Goal: Task Accomplishment & Management: Manage account settings

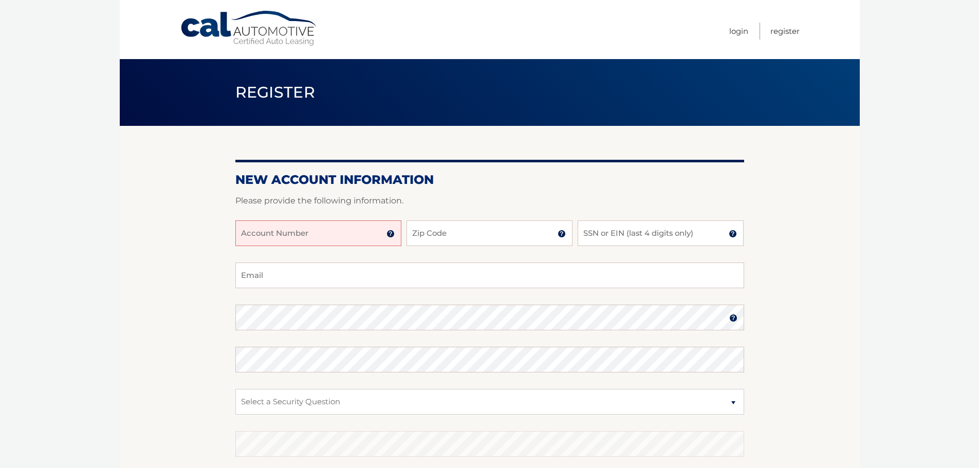
click at [307, 228] on input "Account Number" at bounding box center [318, 233] width 166 height 26
type input "44455973978"
click at [445, 234] on input "Zip Code" at bounding box center [489, 233] width 166 height 26
type input "13041"
click at [654, 245] on input "SSN or EIN (last 4 digits only)" at bounding box center [660, 233] width 166 height 26
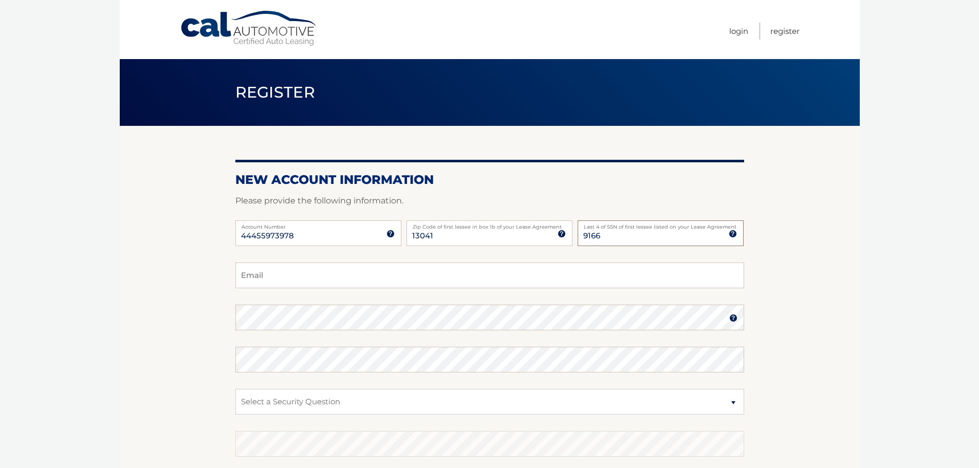
type input "9166"
click at [366, 267] on input "Email" at bounding box center [489, 276] width 509 height 26
type input "mindyrf1010@gmail.com"
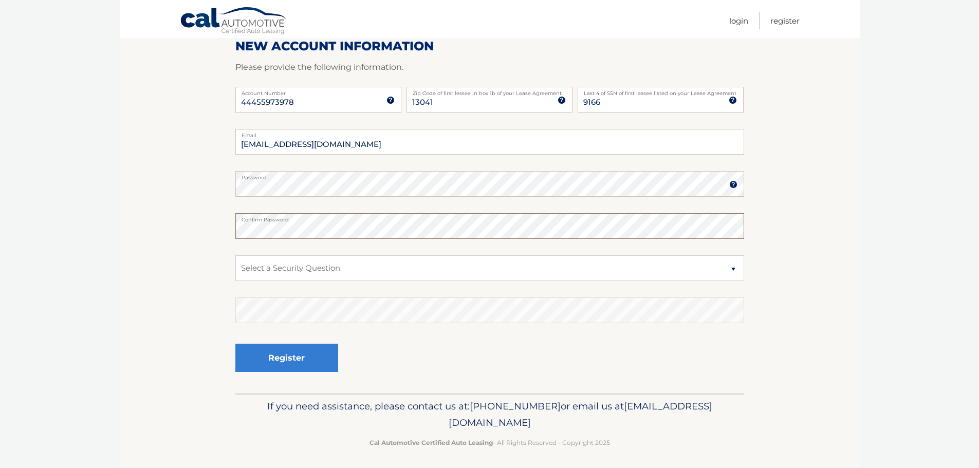
scroll to position [137, 0]
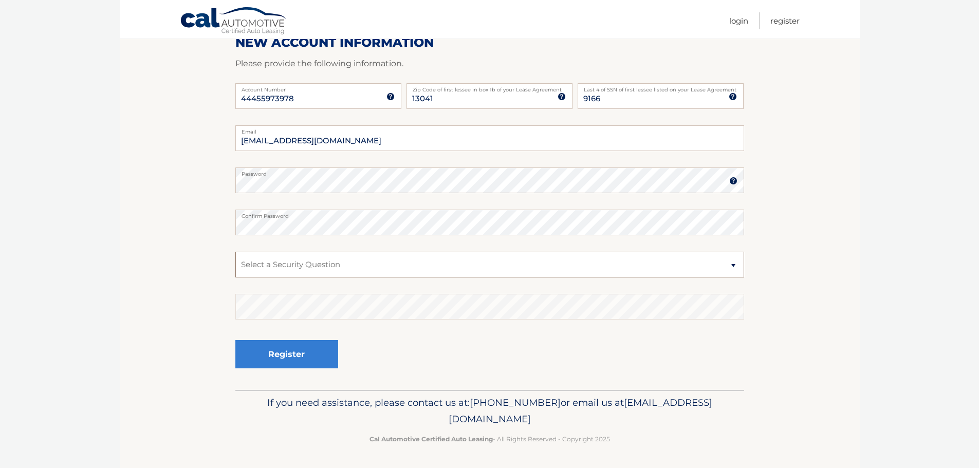
click at [340, 259] on select "Select a Security Question What was the name of your elementary school? What is…" at bounding box center [489, 265] width 509 height 26
select select "2"
click at [235, 252] on select "Select a Security Question What was the name of your elementary school? What is…" at bounding box center [489, 265] width 509 height 26
click at [286, 355] on button "Register" at bounding box center [286, 354] width 103 height 28
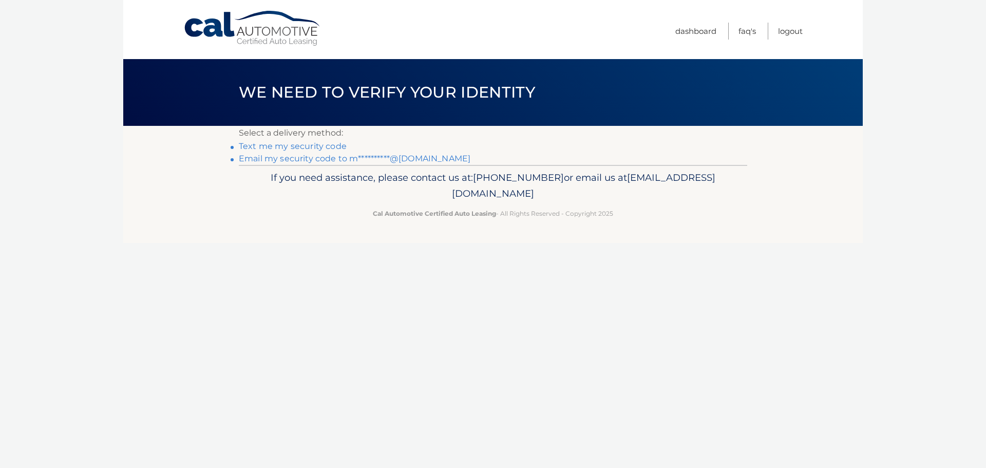
click at [300, 146] on link "Text me my security code" at bounding box center [293, 146] width 108 height 10
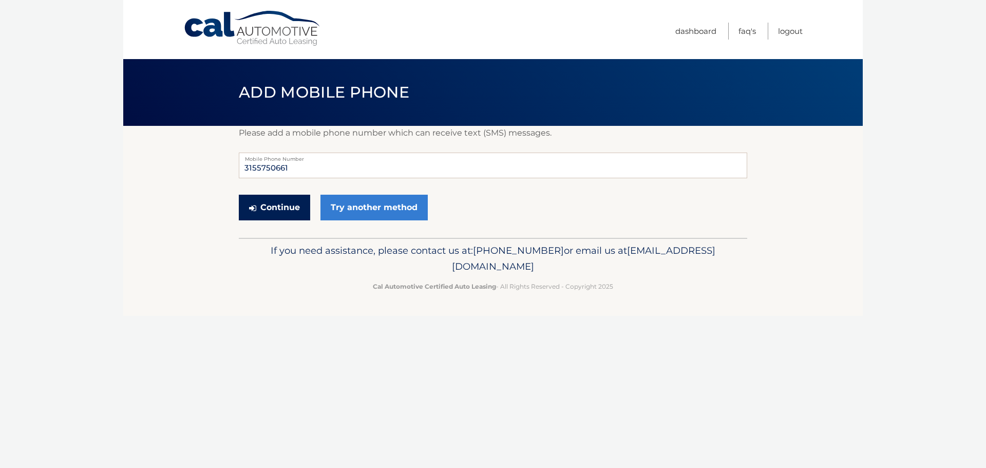
click at [280, 213] on button "Continue" at bounding box center [274, 208] width 71 height 26
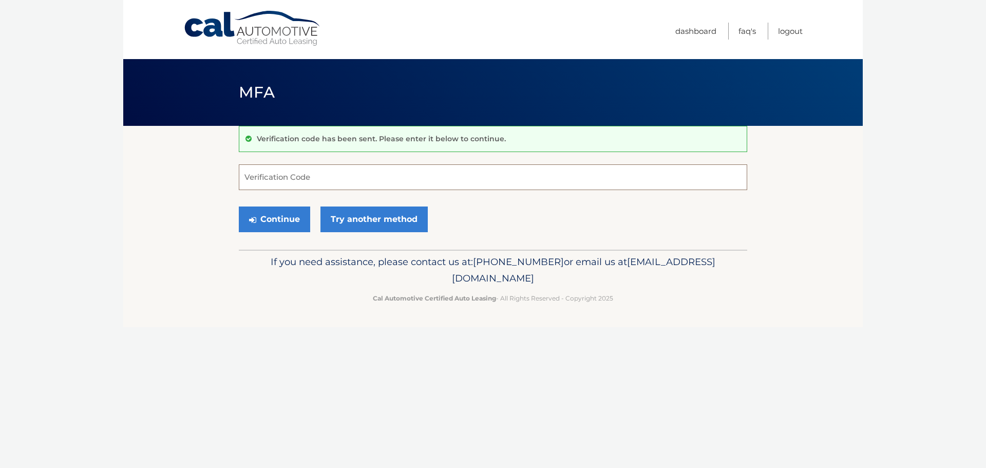
click at [276, 175] on input "Verification Code" at bounding box center [493, 177] width 509 height 26
type input "568851"
click at [239, 207] on button "Continue" at bounding box center [274, 220] width 71 height 26
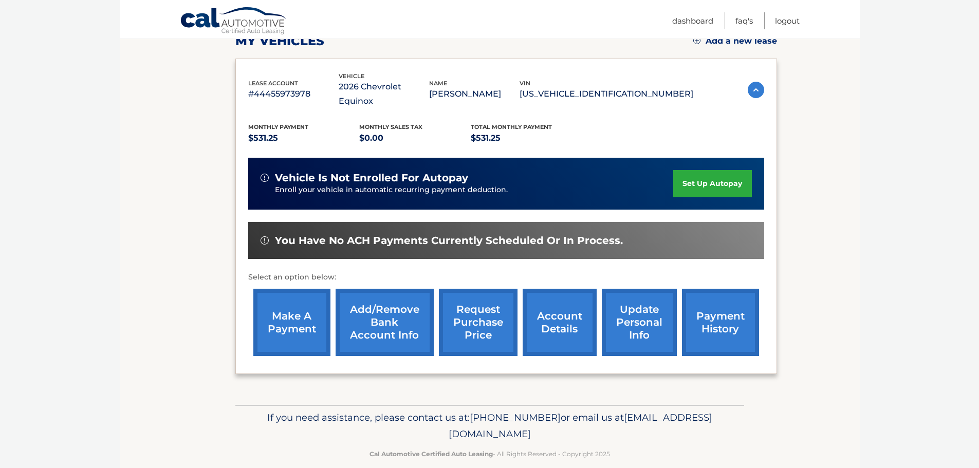
scroll to position [155, 0]
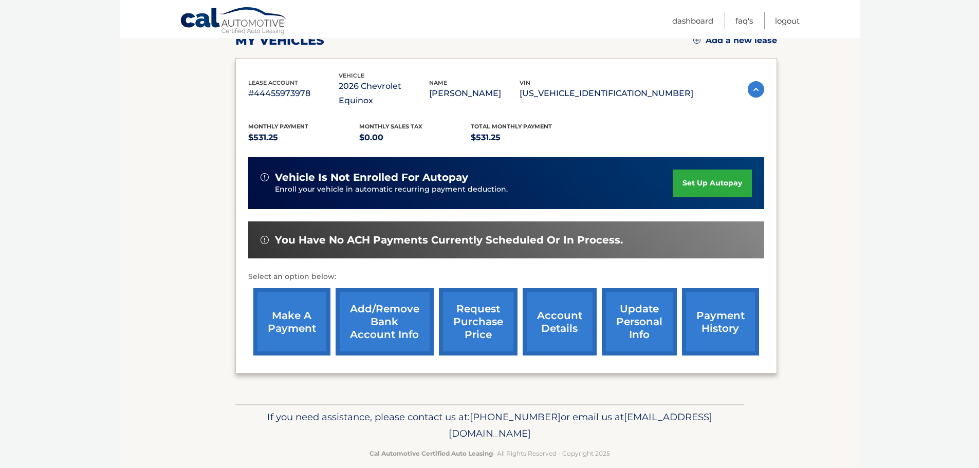
click at [392, 303] on link "Add/Remove bank account info" at bounding box center [384, 321] width 98 height 67
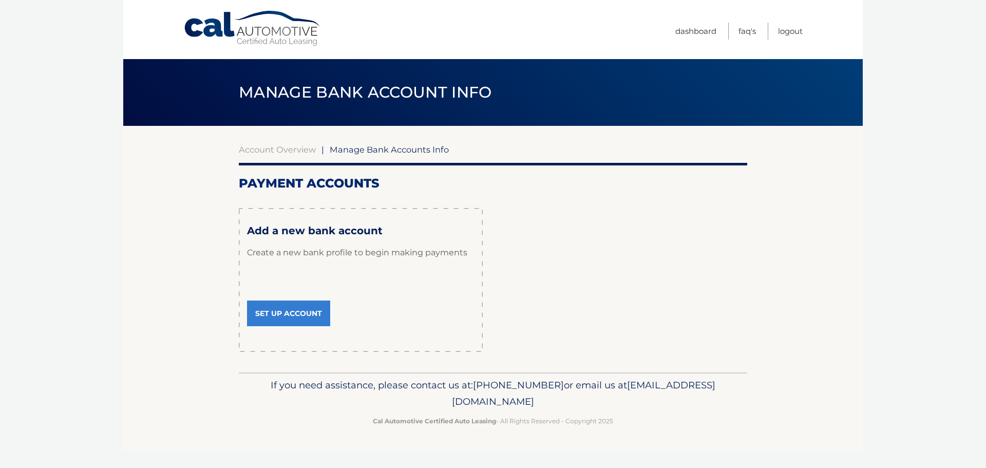
click at [305, 312] on link "Set Up Account" at bounding box center [288, 314] width 83 height 26
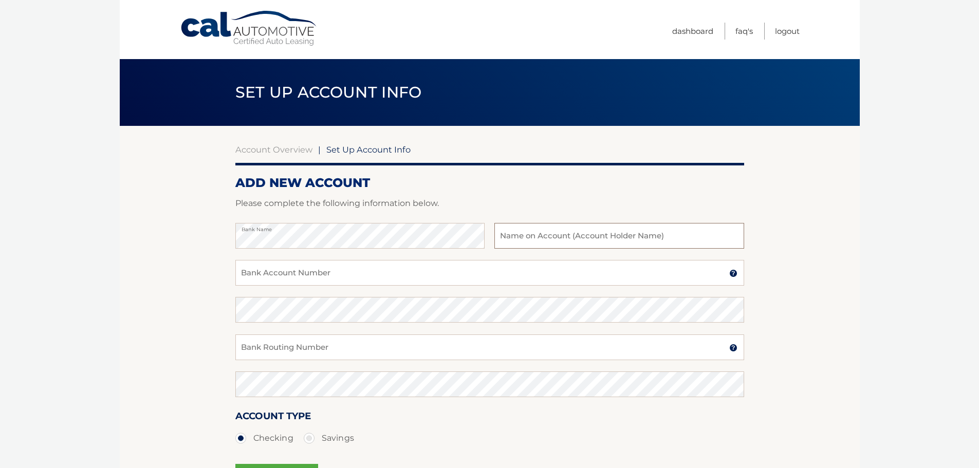
click at [552, 239] on input "text" at bounding box center [618, 236] width 249 height 26
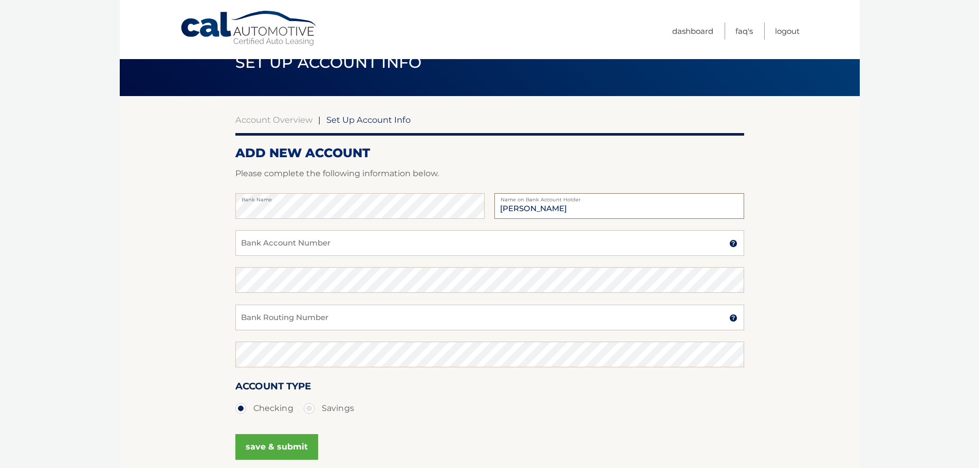
scroll to position [25, 0]
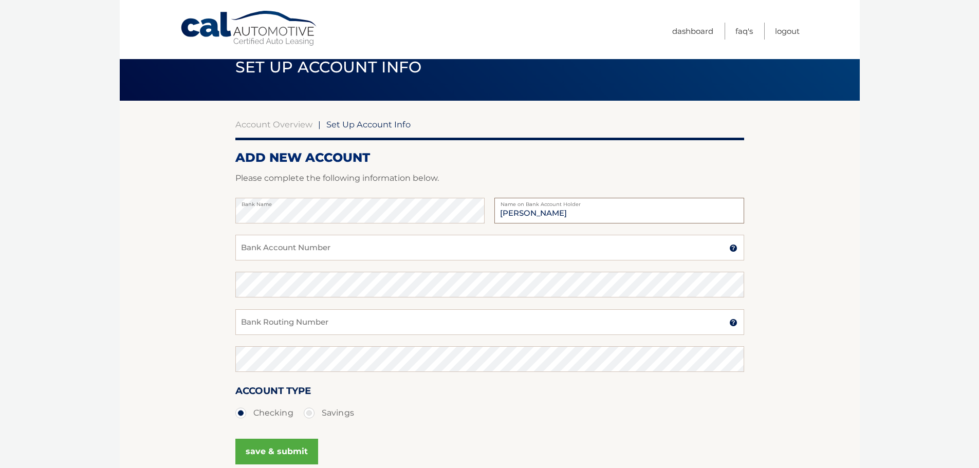
type input "[PERSON_NAME]"
click at [317, 246] on input "Bank Account Number" at bounding box center [489, 248] width 509 height 26
click at [274, 247] on input "Bank Account Number" at bounding box center [489, 248] width 509 height 26
type input "10870009938933"
click at [278, 298] on div "Confirm Bank Account Number" at bounding box center [489, 290] width 509 height 37
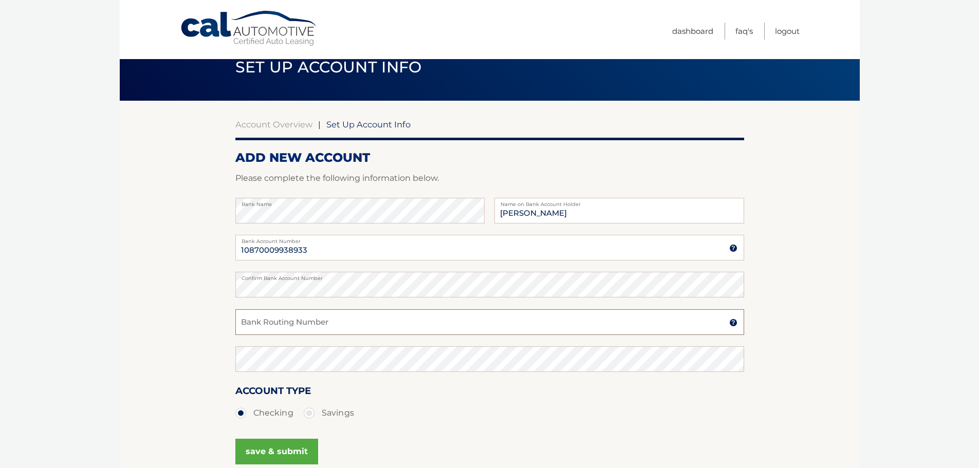
click at [321, 323] on input "Bank Routing Number" at bounding box center [489, 322] width 509 height 26
type input "221382031"
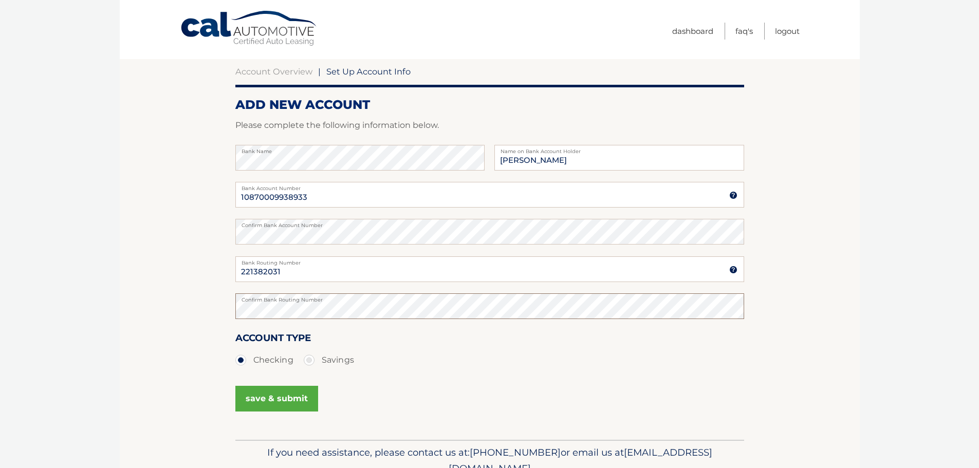
scroll to position [128, 0]
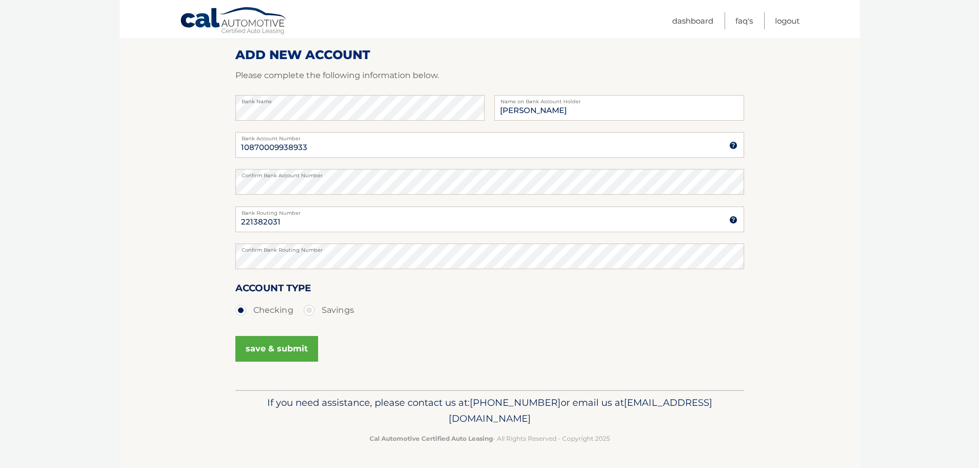
click at [287, 355] on button "save & submit" at bounding box center [276, 349] width 83 height 26
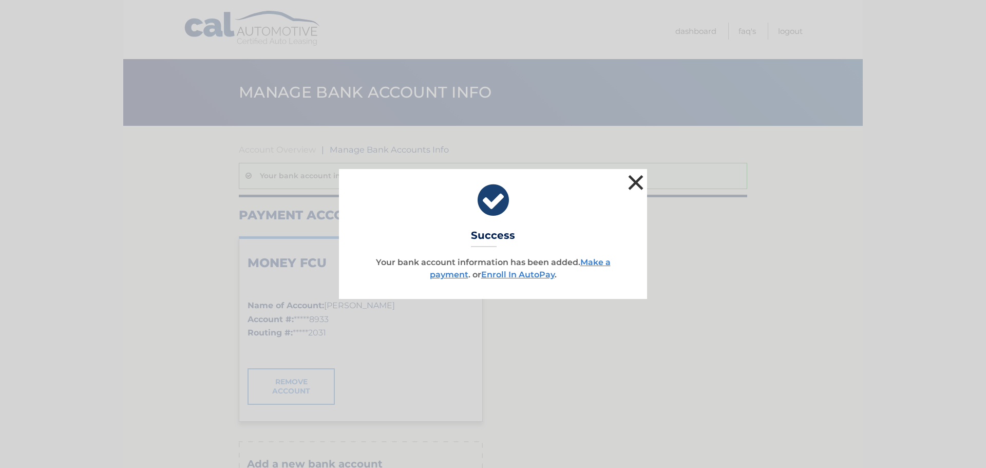
click at [639, 178] on button "×" at bounding box center [636, 182] width 21 height 21
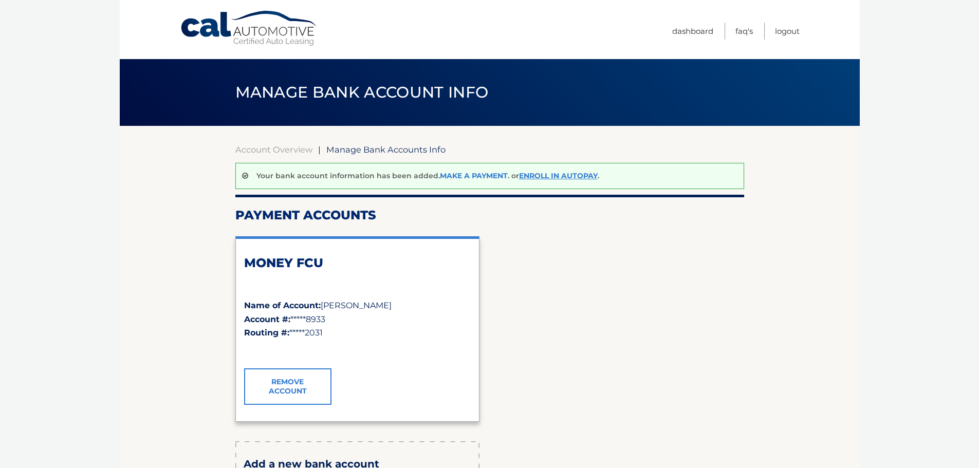
click at [483, 173] on link "Make a payment" at bounding box center [474, 175] width 68 height 9
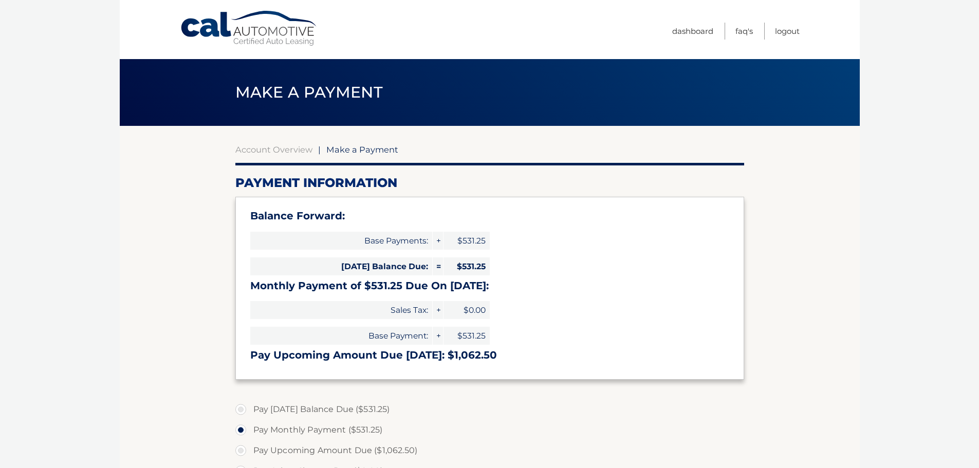
select select "NDMzZjE3MTEtMTRiNS00N2M5LWFkZGEtNjA5MWFhZjMxZDQy"
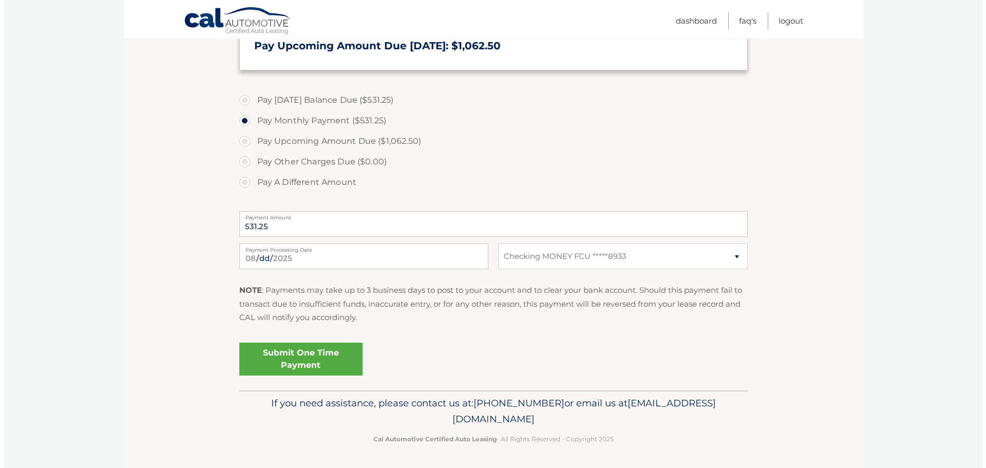
scroll to position [310, 0]
click at [289, 357] on link "Submit One Time Payment" at bounding box center [296, 358] width 123 height 33
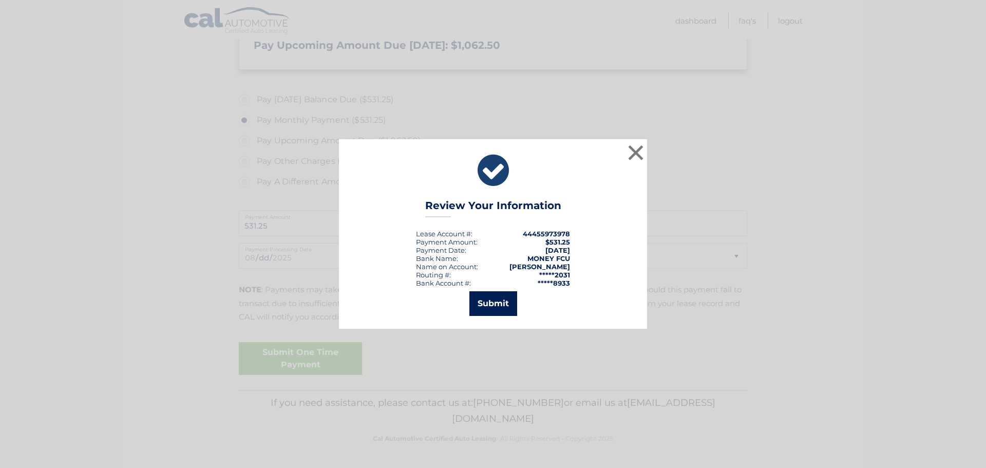
click at [494, 299] on button "Submit" at bounding box center [494, 303] width 48 height 25
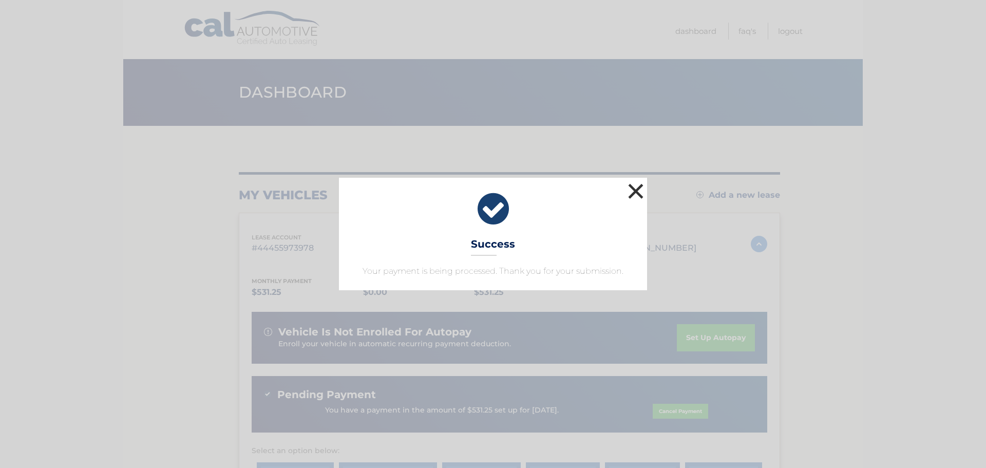
click at [640, 188] on button "×" at bounding box center [636, 191] width 21 height 21
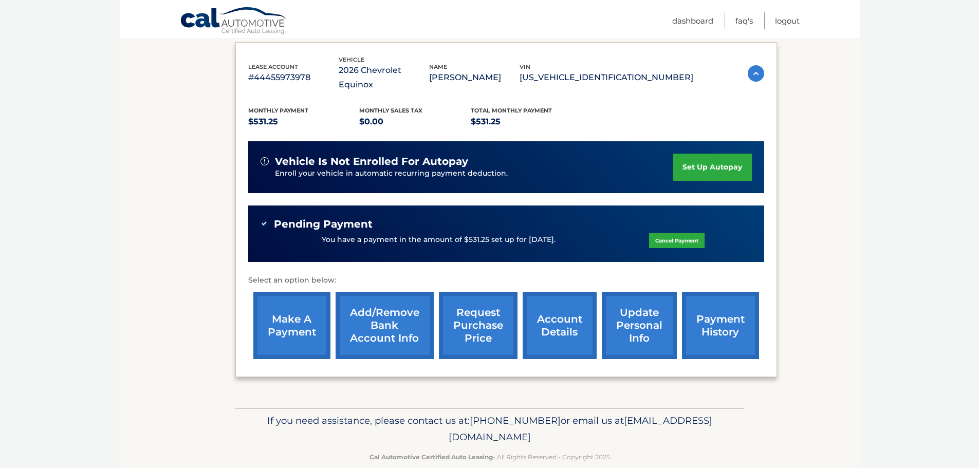
scroll to position [174, 0]
